Goal: Information Seeking & Learning: Learn about a topic

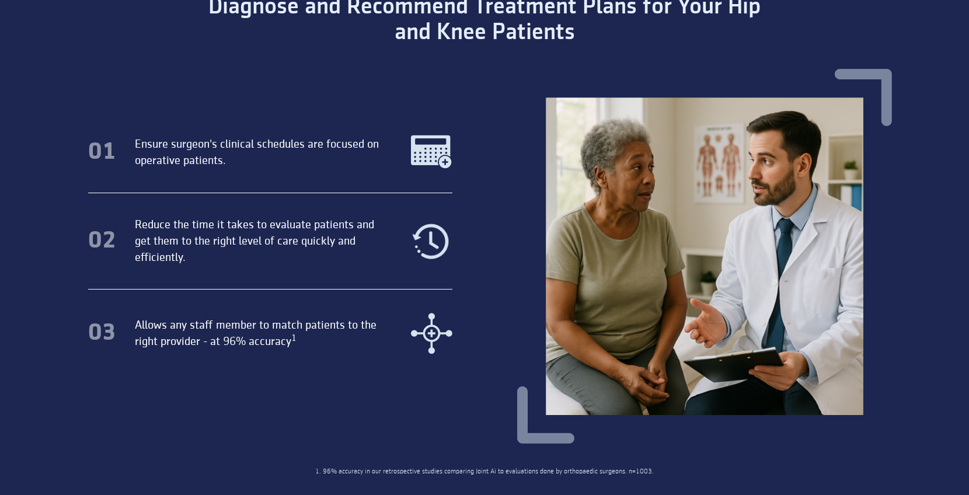
scroll to position [627, 0]
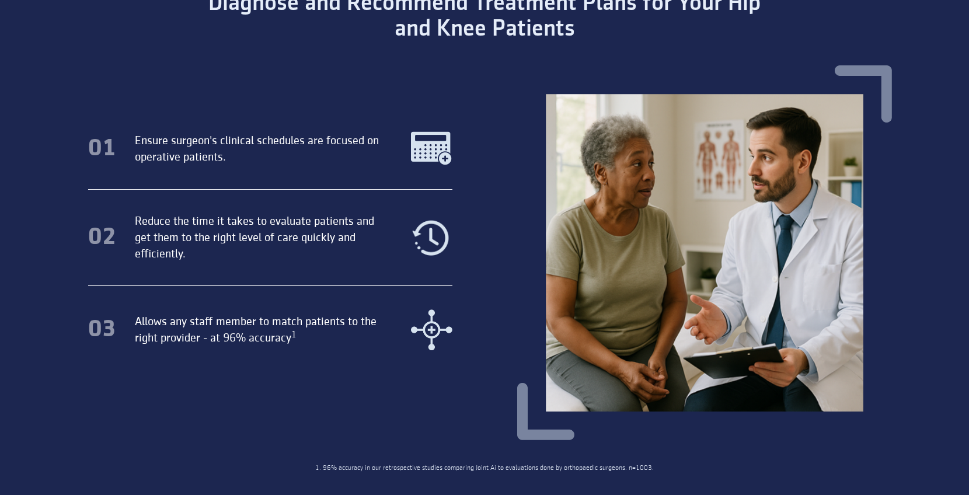
click at [788, 313] on img at bounding box center [704, 252] width 375 height 375
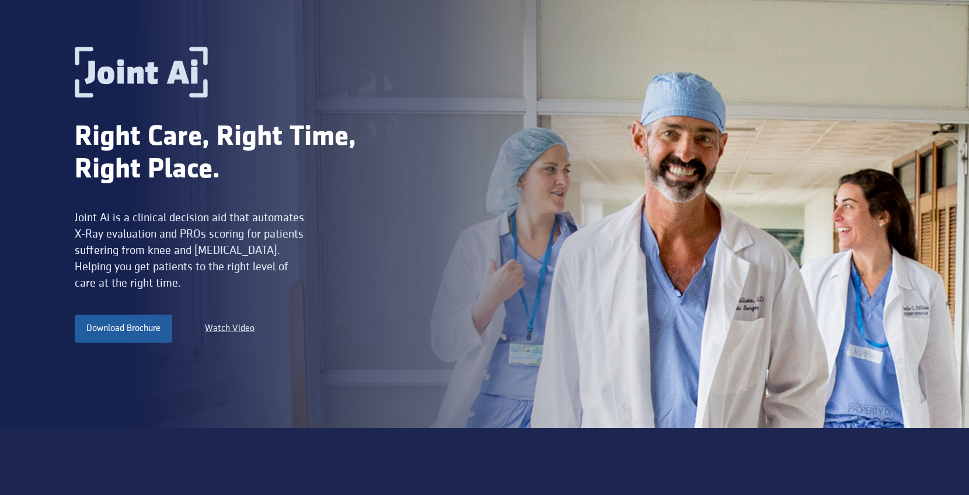
scroll to position [0, 0]
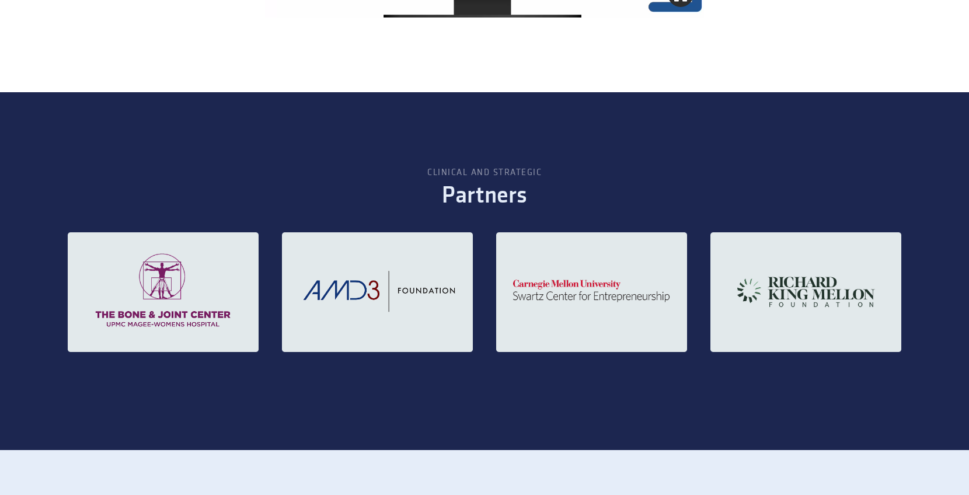
scroll to position [1561, 0]
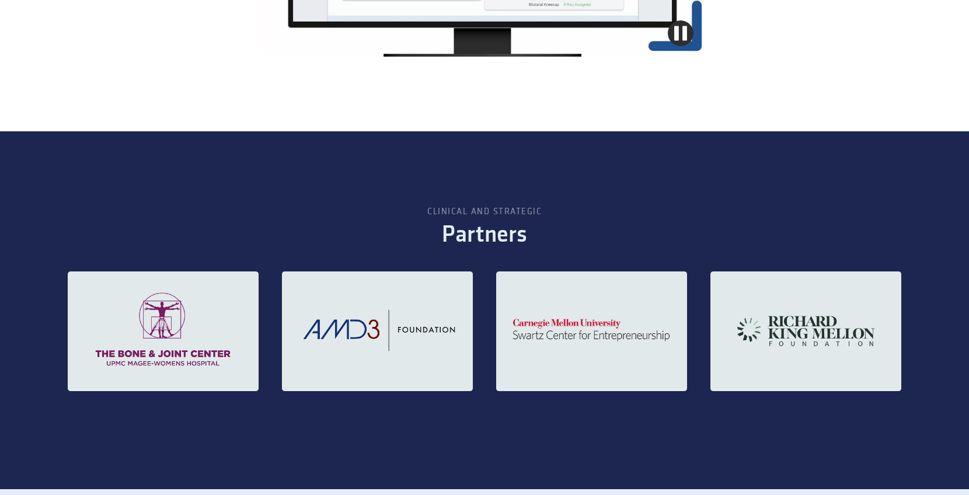
click at [710, 151] on section "Clinical and strategic Partners" at bounding box center [484, 310] width 969 height 358
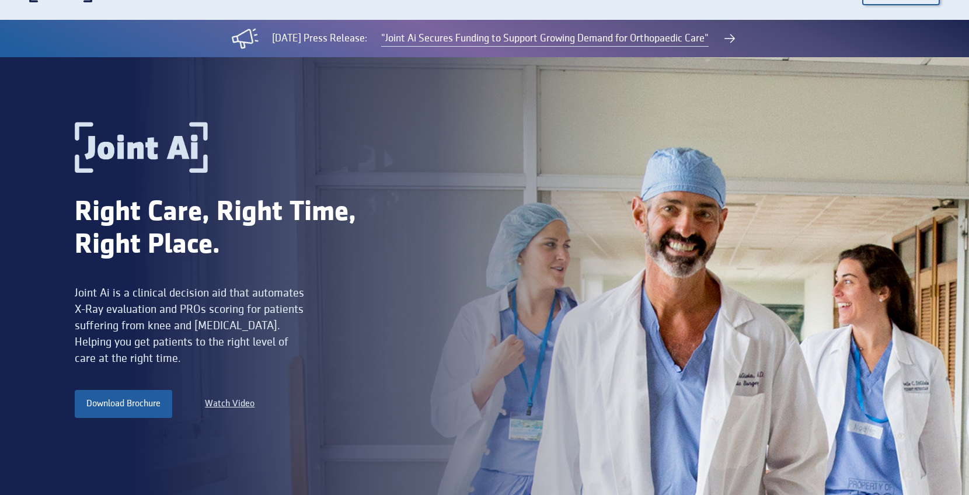
scroll to position [36, 0]
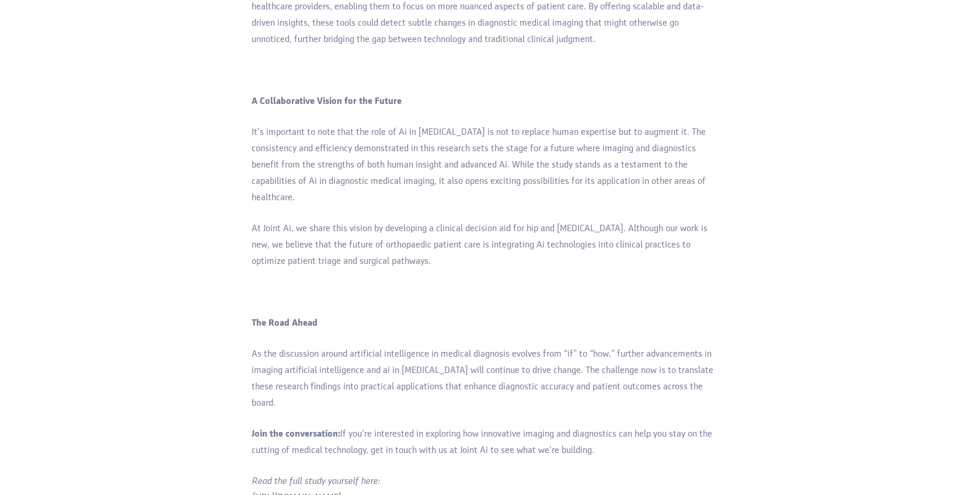
scroll to position [957, 0]
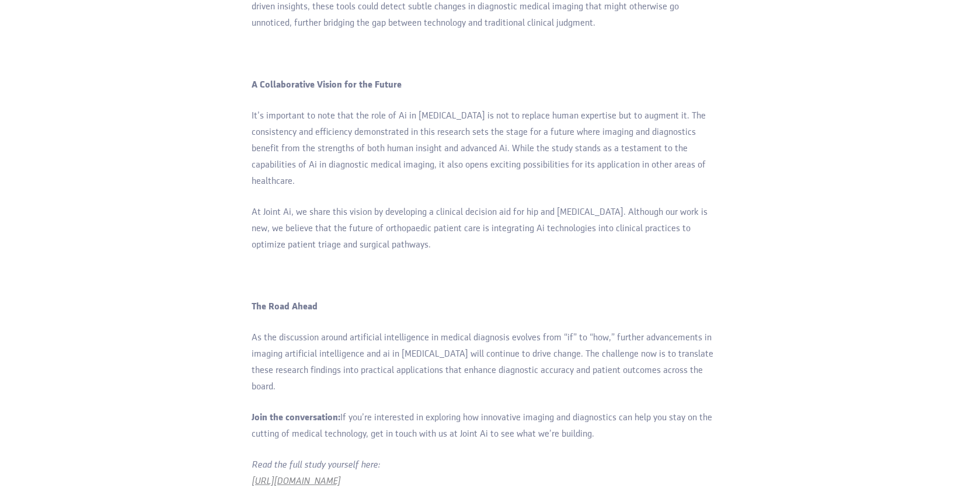
click at [340, 477] on em "https://pubmed.ncbi.nlm.nih.gov/32418746/" at bounding box center [296, 481] width 89 height 9
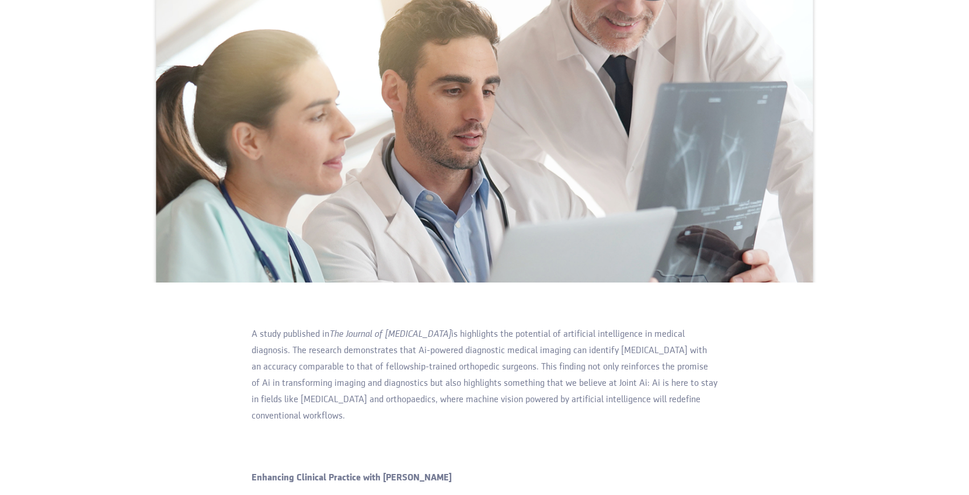
scroll to position [0, 0]
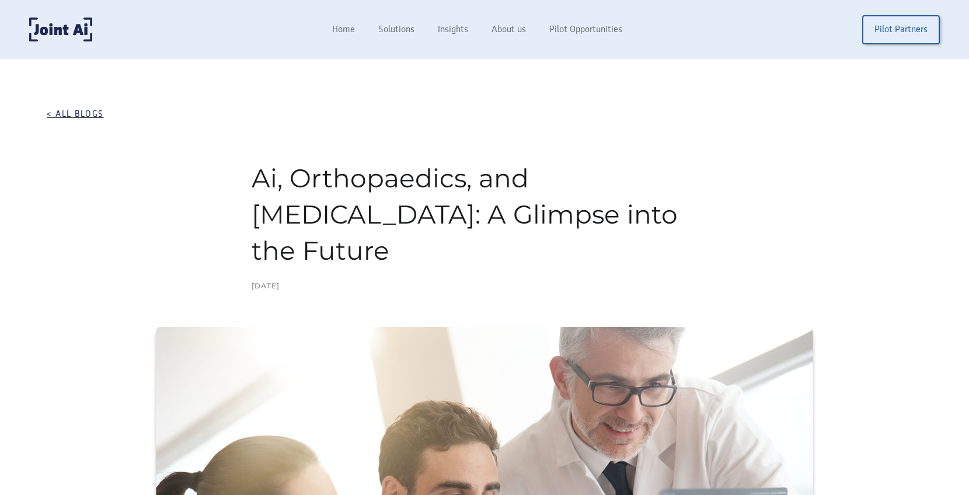
click at [66, 112] on div "< all blogs" at bounding box center [75, 115] width 57 height 12
